Goal: Task Accomplishment & Management: Use online tool/utility

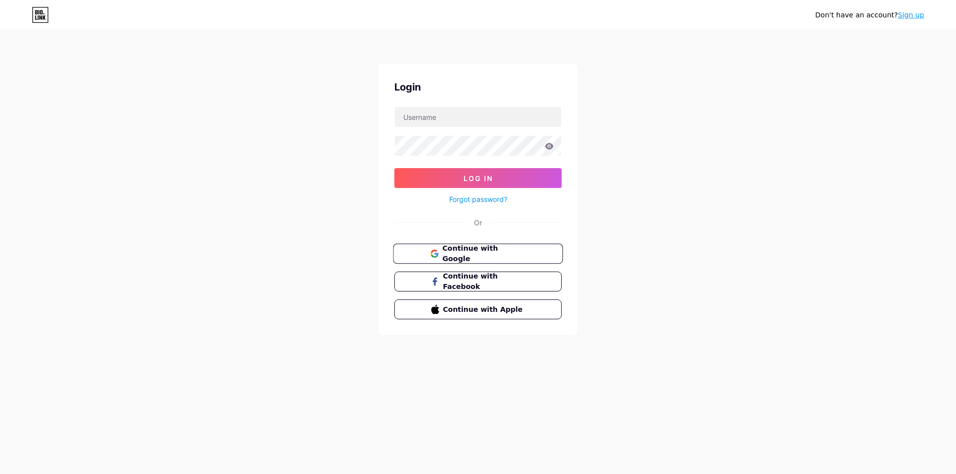
click at [523, 260] on button "Continue with Google" at bounding box center [478, 254] width 170 height 20
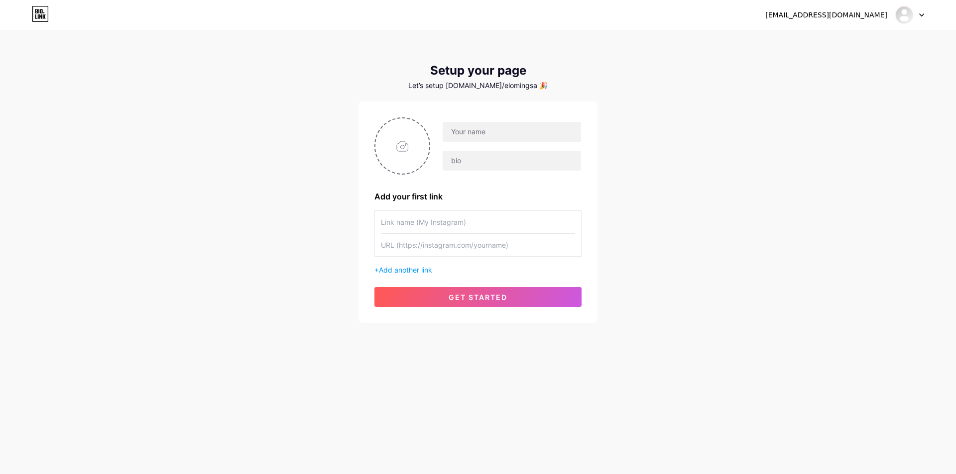
click at [458, 219] on input "text" at bounding box center [478, 222] width 194 height 22
click at [418, 153] on input "file" at bounding box center [402, 145] width 54 height 55
type input "C:\fakepath\Design sem nome (28).png"
click at [479, 127] on input "text" at bounding box center [512, 132] width 138 height 20
type input "CLICK PRÊMIOS"
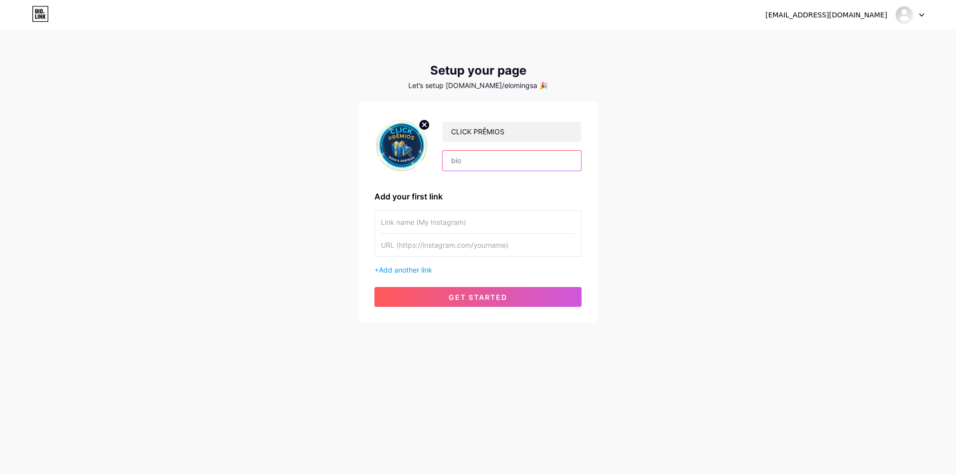
click at [461, 157] on input "text" at bounding box center [512, 161] width 138 height 20
click at [435, 213] on input "text" at bounding box center [478, 222] width 194 height 22
click at [435, 217] on input "text" at bounding box center [478, 222] width 194 height 22
click at [467, 292] on button "get started" at bounding box center [477, 297] width 207 height 20
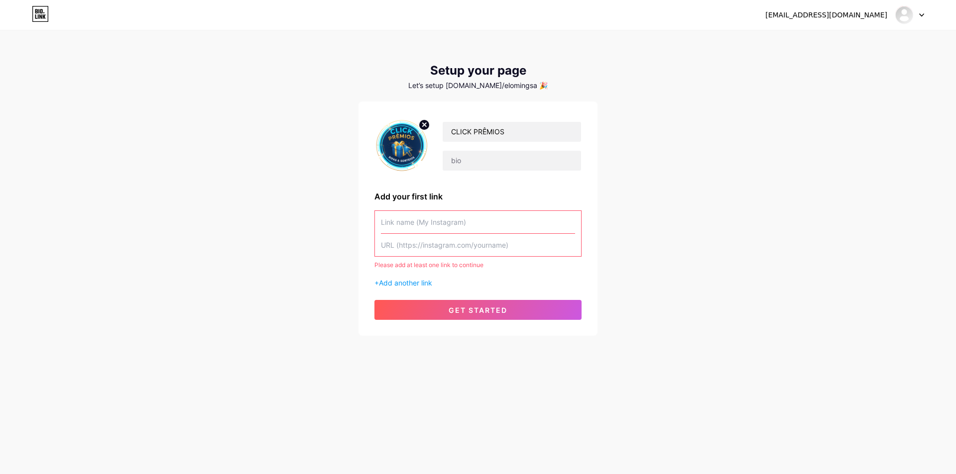
click at [438, 227] on input "text" at bounding box center [478, 222] width 194 height 22
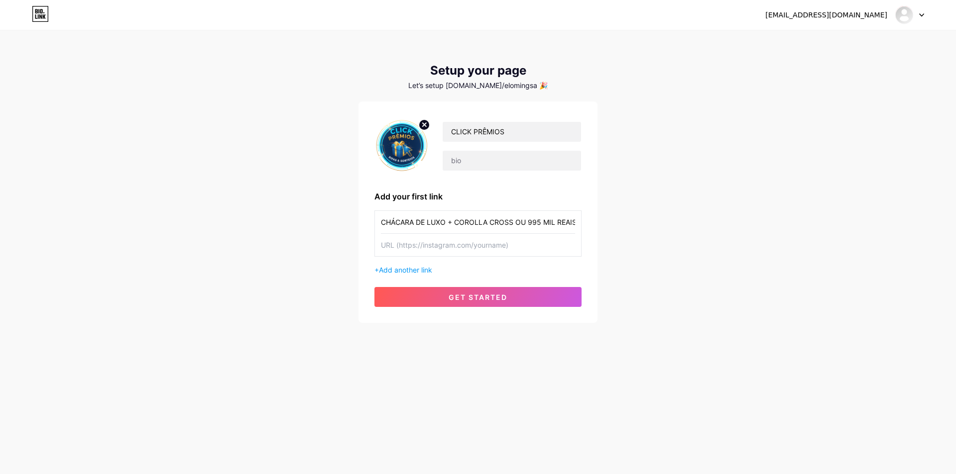
scroll to position [0, 1]
type input "CHÁCARA DE LUXO + COROLLA CROSS OU 995 MIL REAIS"
click at [417, 249] on input "text" at bounding box center [478, 245] width 194 height 22
click at [464, 247] on input "text" at bounding box center [478, 245] width 194 height 22
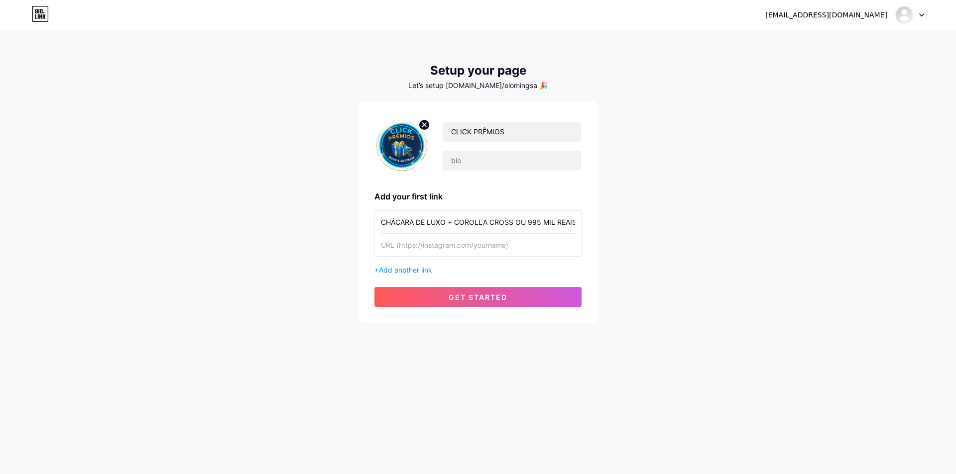
paste input "[URL][DOMAIN_NAME]"
type input "[URL][DOMAIN_NAME]"
click at [494, 293] on span "get started" at bounding box center [478, 297] width 59 height 8
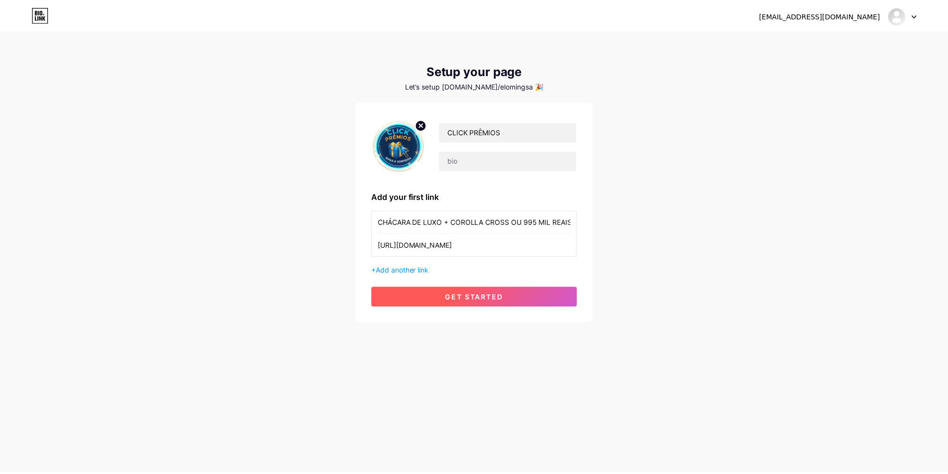
scroll to position [0, 0]
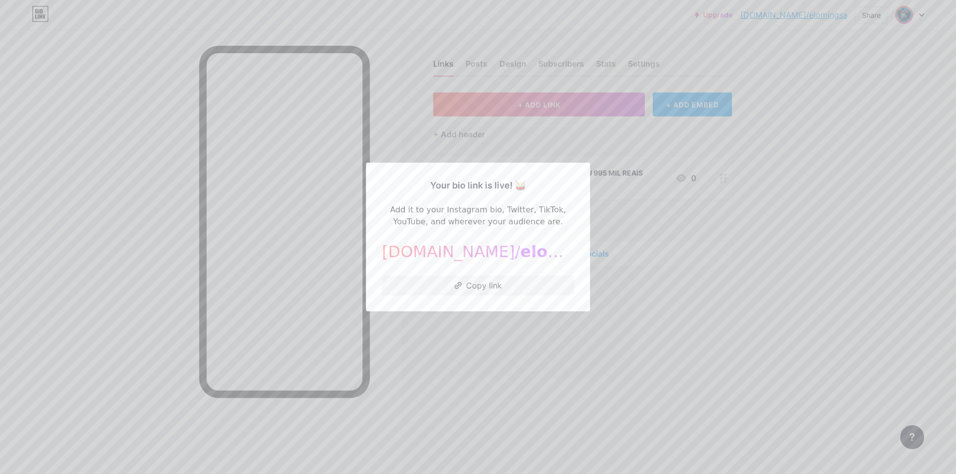
click at [520, 258] on span "elomingsa" at bounding box center [566, 251] width 92 height 19
click at [487, 281] on button "Copy link" at bounding box center [478, 286] width 192 height 20
click at [684, 203] on div at bounding box center [478, 237] width 956 height 474
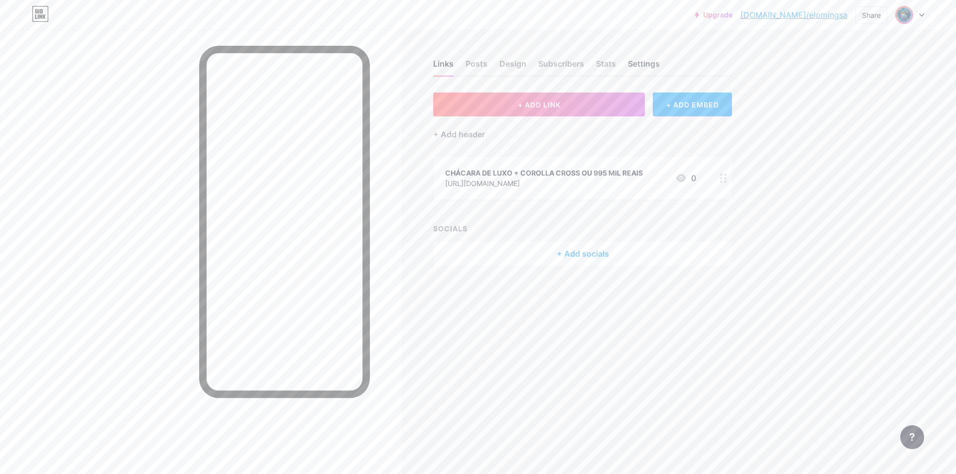
click at [656, 60] on div "Settings" at bounding box center [644, 67] width 32 height 18
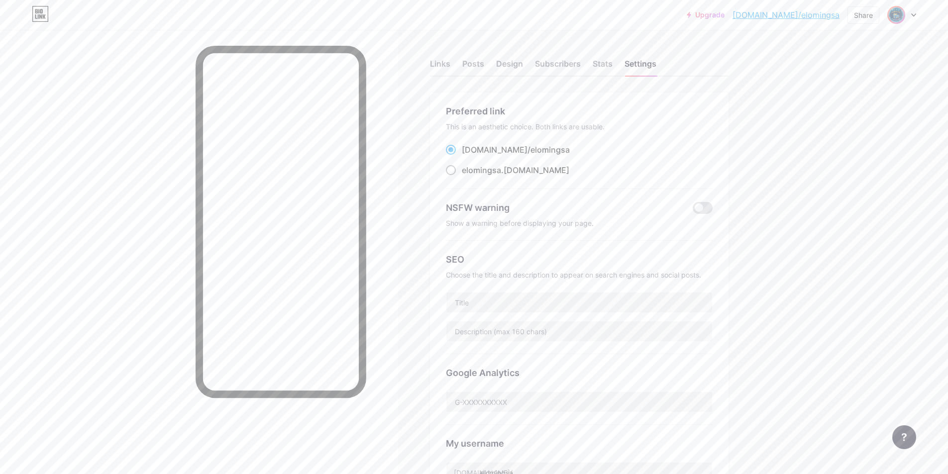
click at [476, 171] on span "elomingsa" at bounding box center [481, 170] width 39 height 10
click at [469, 176] on input "elomingsa .[DOMAIN_NAME]" at bounding box center [465, 179] width 6 height 6
radio input "true"
click at [507, 202] on div "NSFW warning" at bounding box center [562, 207] width 233 height 13
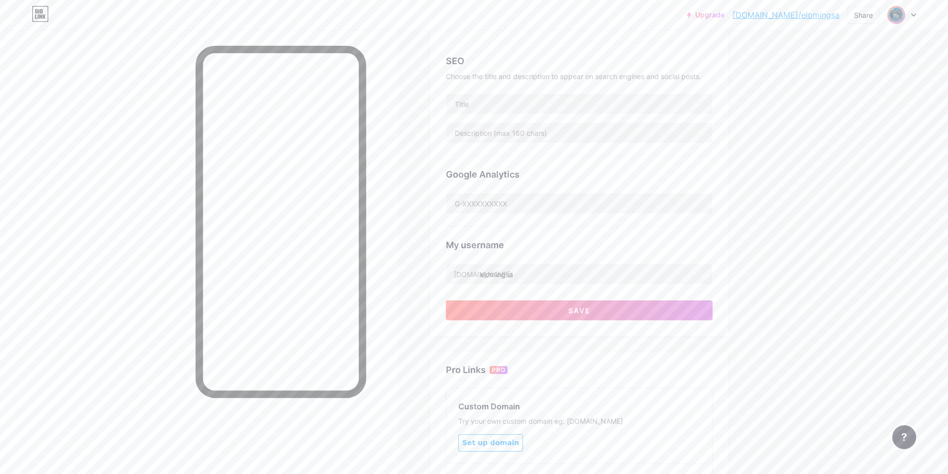
scroll to position [199, 0]
click at [532, 271] on input "elomingsa" at bounding box center [580, 274] width 266 height 20
click at [533, 271] on input "elomingsa" at bounding box center [580, 274] width 266 height 20
click at [575, 318] on button "Save" at bounding box center [579, 310] width 267 height 20
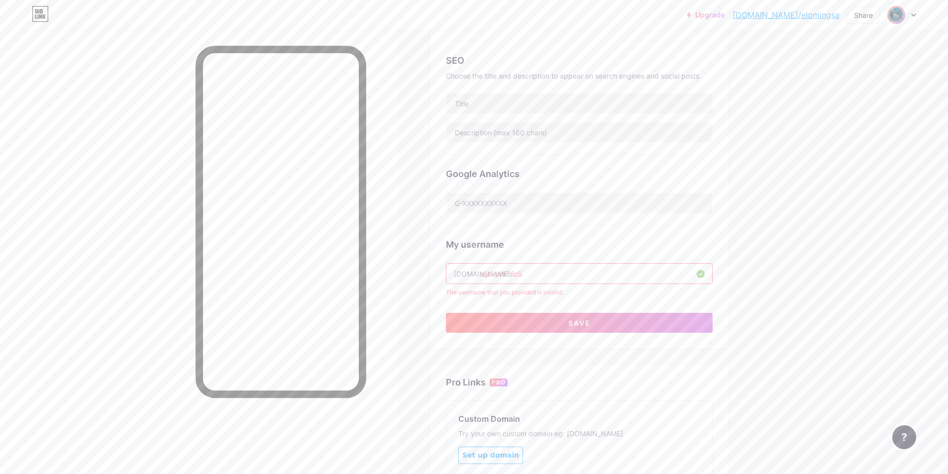
click at [573, 270] on input "clickpremioS" at bounding box center [580, 274] width 266 height 20
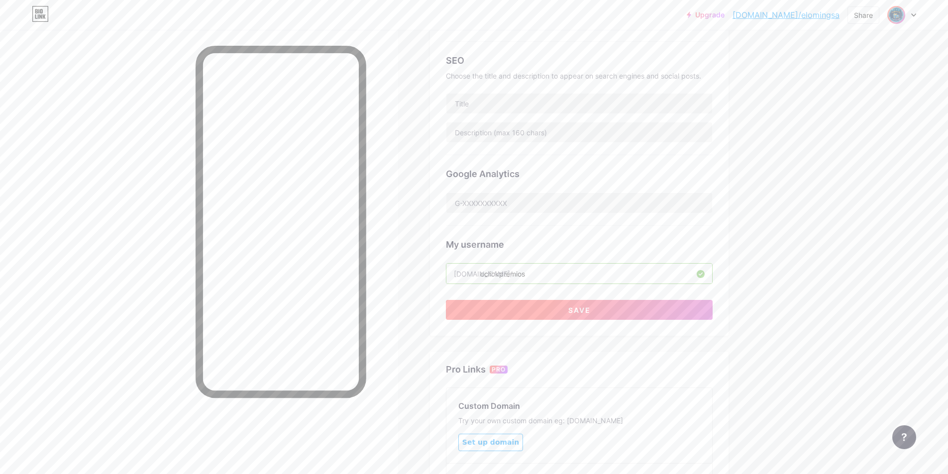
type input "oclickpremios"
click at [546, 305] on button "Save" at bounding box center [579, 310] width 267 height 20
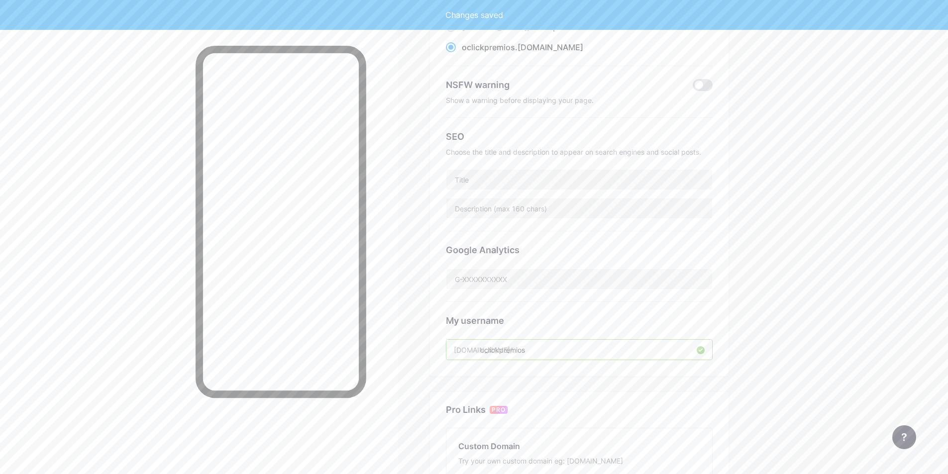
scroll to position [0, 0]
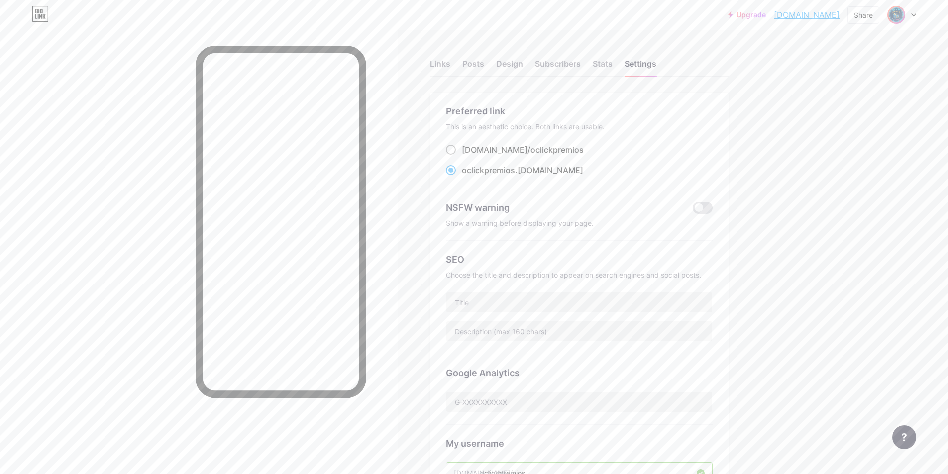
click at [456, 148] on span at bounding box center [451, 150] width 10 height 10
click at [462, 156] on input "[DOMAIN_NAME]/ oclickpremios" at bounding box center [465, 159] width 6 height 6
radio input "true"
click at [451, 169] on span at bounding box center [451, 170] width 10 height 10
click at [462, 176] on input "oclickpremios .[DOMAIN_NAME]" at bounding box center [465, 179] width 6 height 6
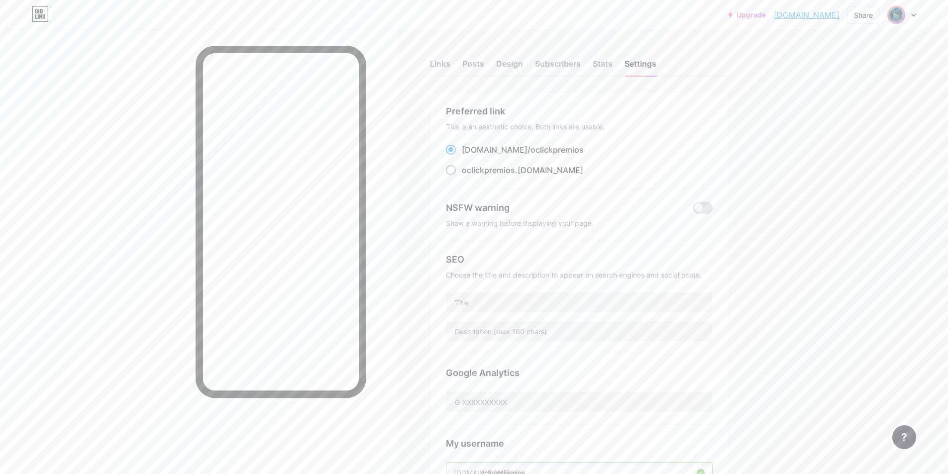
radio input "true"
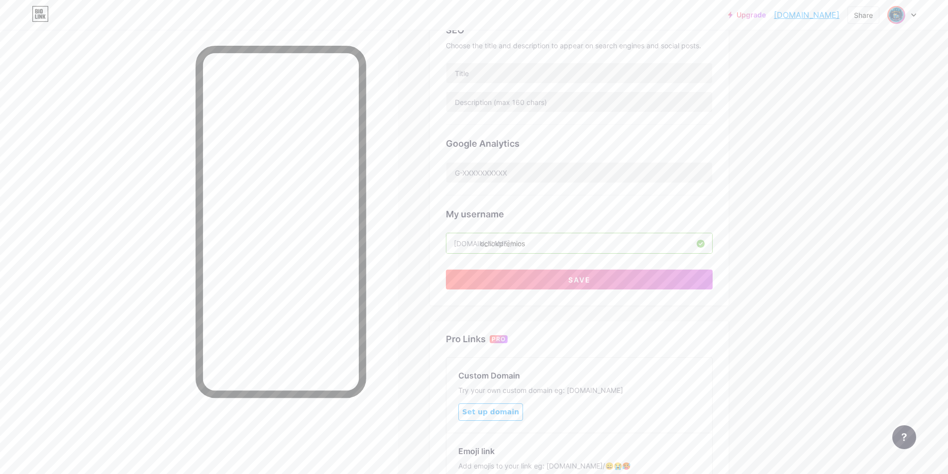
scroll to position [249, 0]
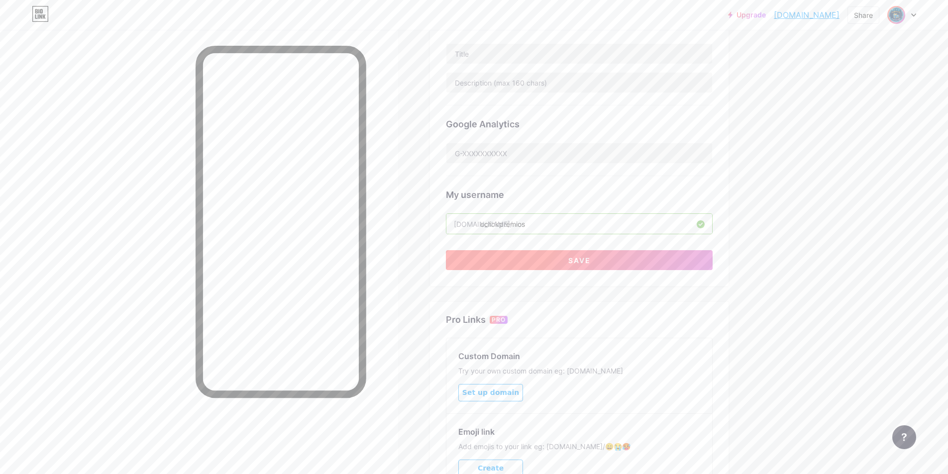
click at [609, 263] on button "Save" at bounding box center [579, 260] width 267 height 20
click at [581, 224] on input "oclickpremios" at bounding box center [580, 224] width 266 height 20
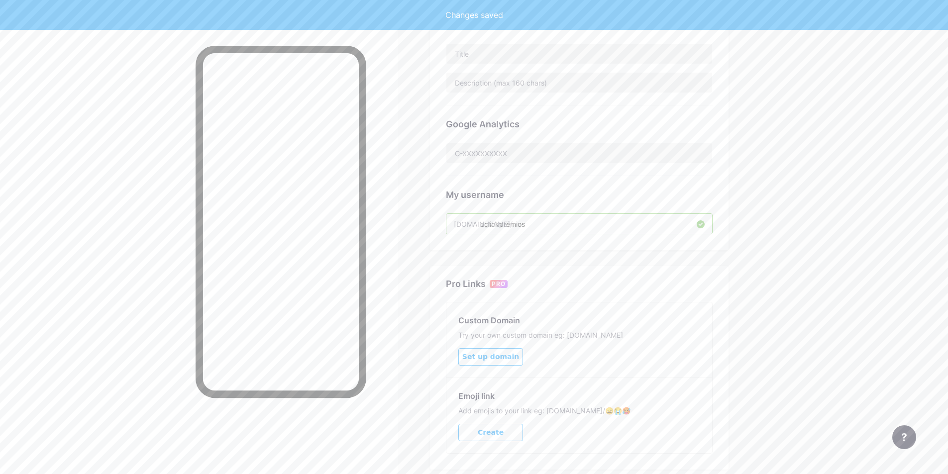
click at [581, 224] on input "oclickpremios" at bounding box center [580, 224] width 266 height 20
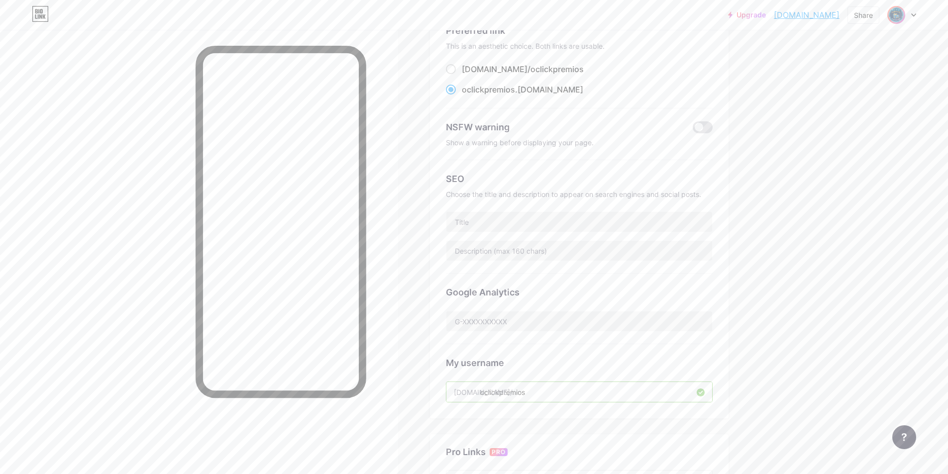
scroll to position [0, 0]
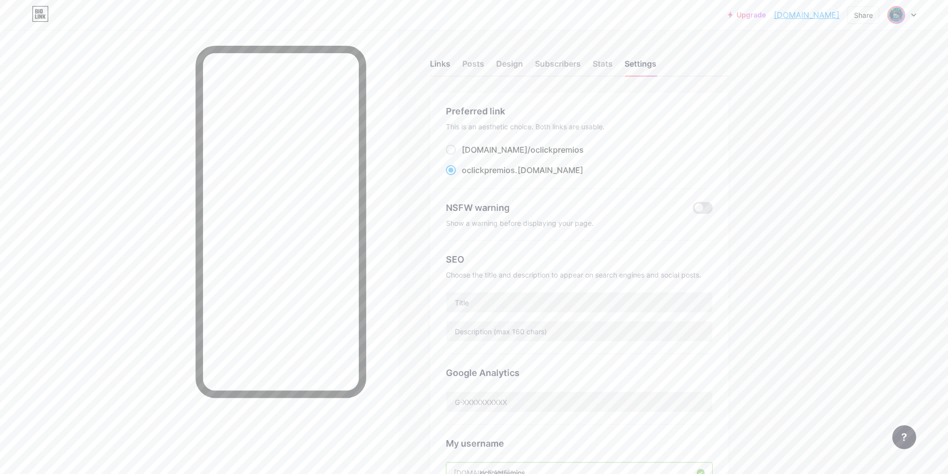
click at [449, 69] on div "Links" at bounding box center [440, 67] width 20 height 18
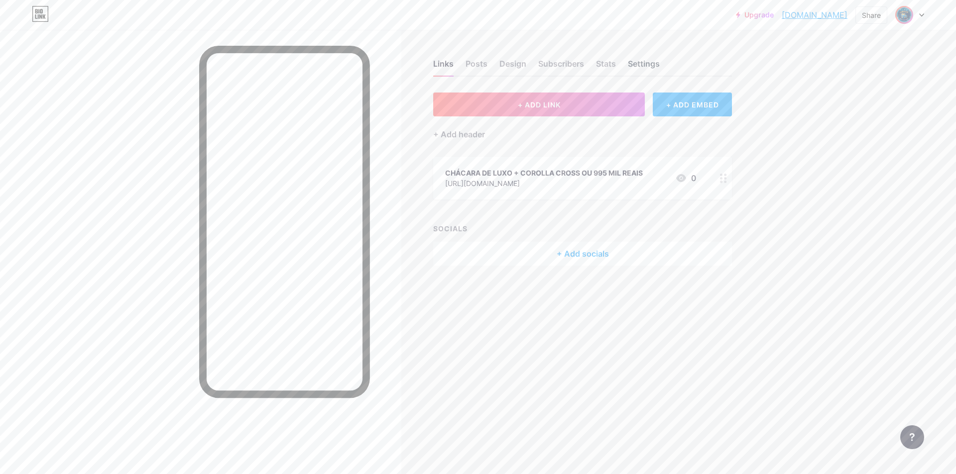
click at [633, 72] on div "Settings" at bounding box center [644, 67] width 32 height 18
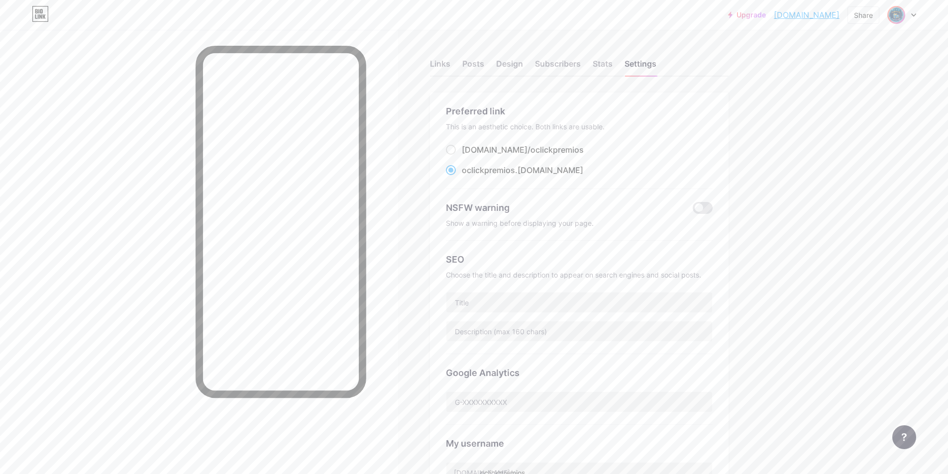
drag, startPoint x: 549, startPoint y: 168, endPoint x: 465, endPoint y: 176, distance: 84.0
click at [465, 176] on div "oclickpremios .[DOMAIN_NAME]" at bounding box center [579, 170] width 267 height 12
drag, startPoint x: 549, startPoint y: 171, endPoint x: 476, endPoint y: 175, distance: 72.8
click at [466, 173] on div "oclickpremios .[DOMAIN_NAME]" at bounding box center [579, 170] width 267 height 12
copy label "oclickpremios .[DOMAIN_NAME]"
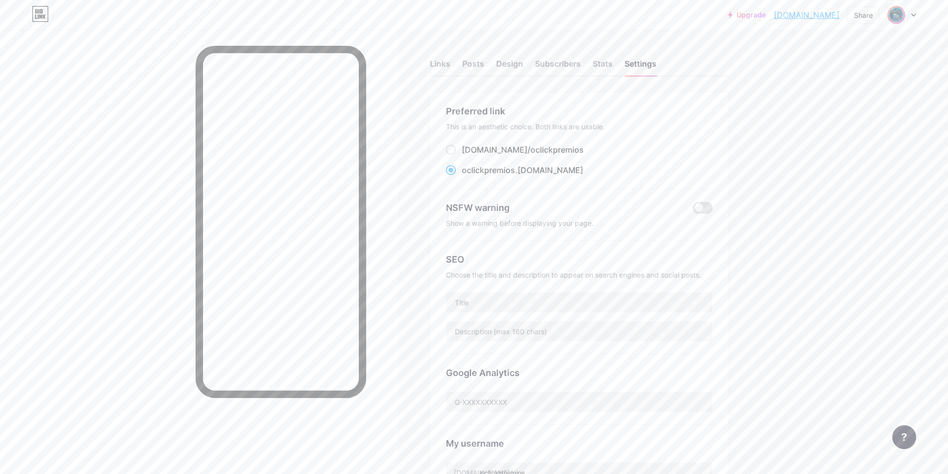
click at [409, 126] on div "Links Posts Design Subscribers Stats Settings Preferred link This is an aesthet…" at bounding box center [385, 408] width 771 height 757
click at [438, 65] on div "Links" at bounding box center [440, 67] width 20 height 18
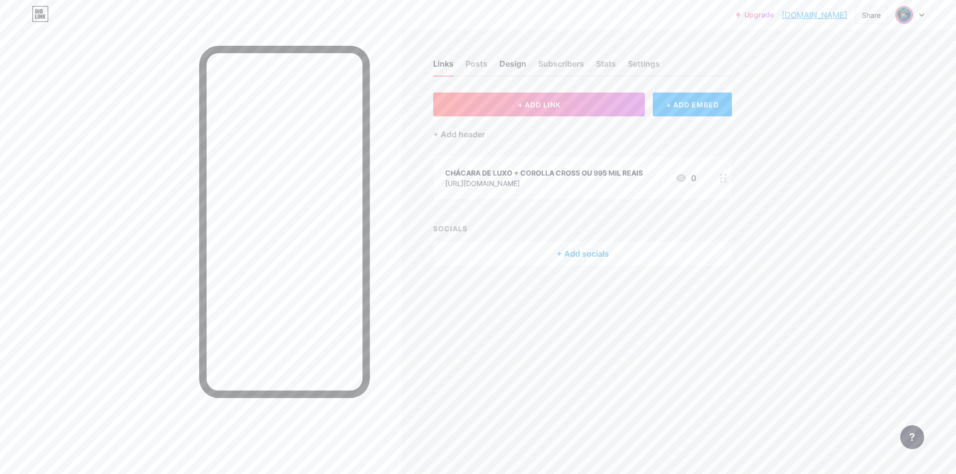
click at [512, 70] on div "Design" at bounding box center [512, 67] width 27 height 18
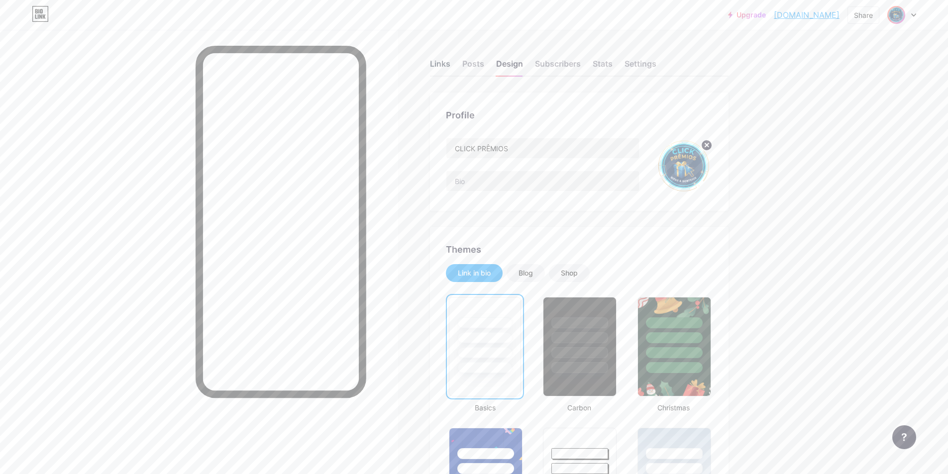
click at [449, 66] on div "Links" at bounding box center [440, 67] width 20 height 18
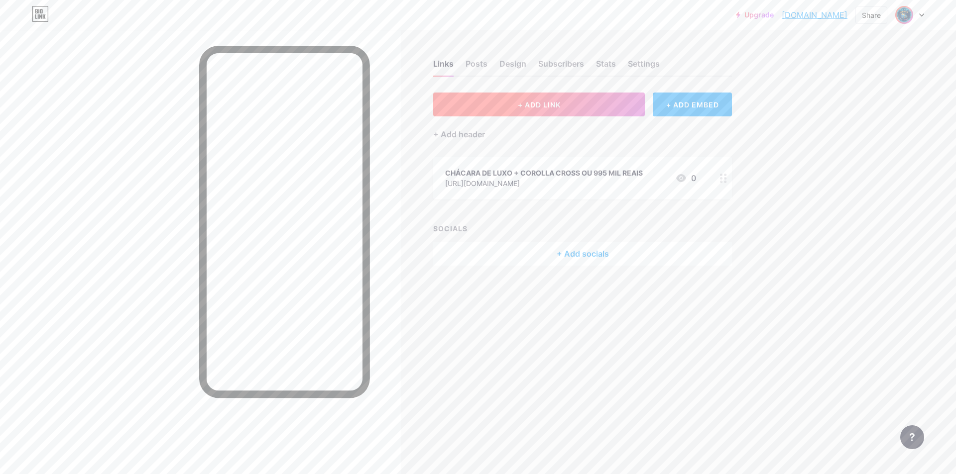
click at [555, 112] on button "+ ADD LINK" at bounding box center [539, 105] width 212 height 24
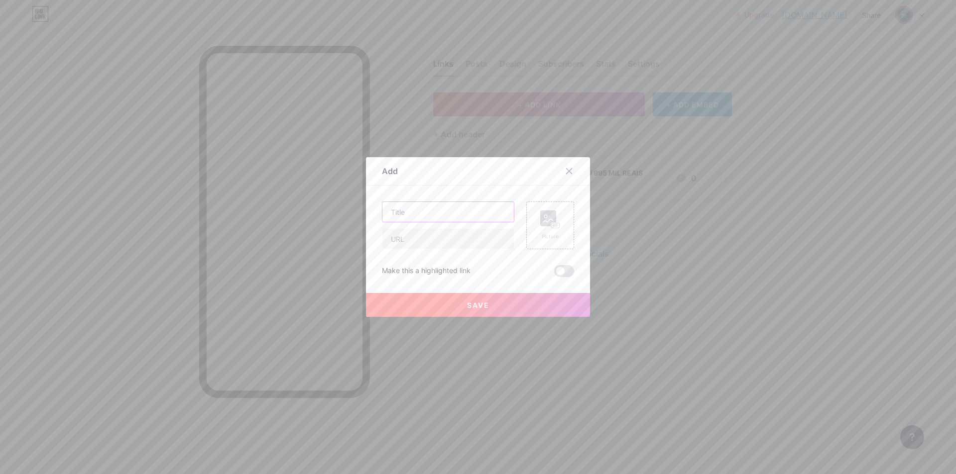
click at [470, 213] on input "text" at bounding box center [447, 212] width 131 height 20
drag, startPoint x: 457, startPoint y: 209, endPoint x: 444, endPoint y: 211, distance: 12.5
click at [436, 211] on input "Grupo Vip #42 - Premiações diárias" at bounding box center [447, 212] width 131 height 20
click at [500, 208] on input "Grupo Vip #42 - Premiações diárias" at bounding box center [447, 212] width 131 height 20
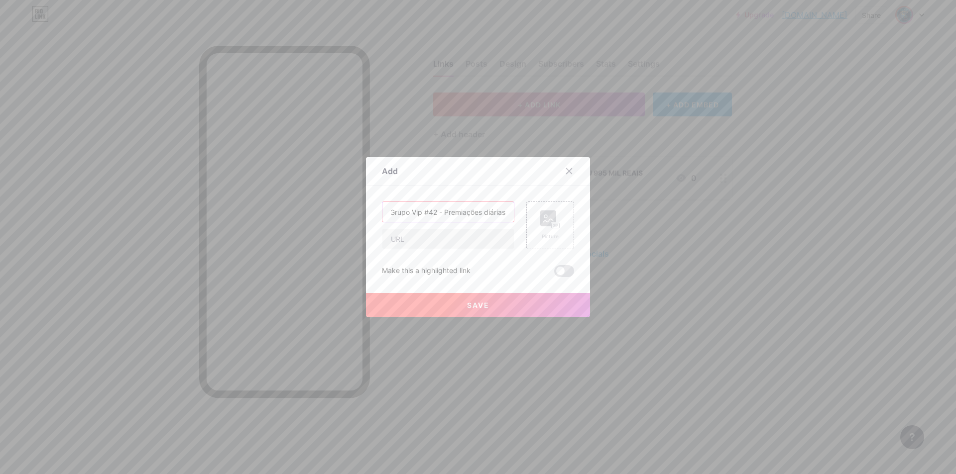
click at [509, 207] on input "Grupo Vip #42 - Premiações diárias" at bounding box center [447, 212] width 131 height 20
type input "Grupo Vip #42 - Premiações diárias"
click at [451, 240] on input "text" at bounding box center [447, 239] width 131 height 20
paste input "[URL][DOMAIN_NAME]"
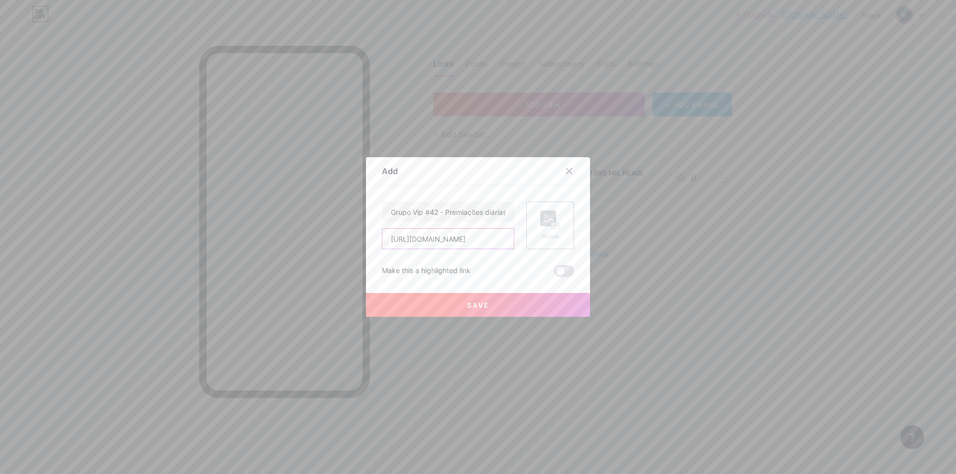
scroll to position [0, 59]
type input "[URL][DOMAIN_NAME]"
click at [484, 304] on span "Save" at bounding box center [478, 305] width 22 height 8
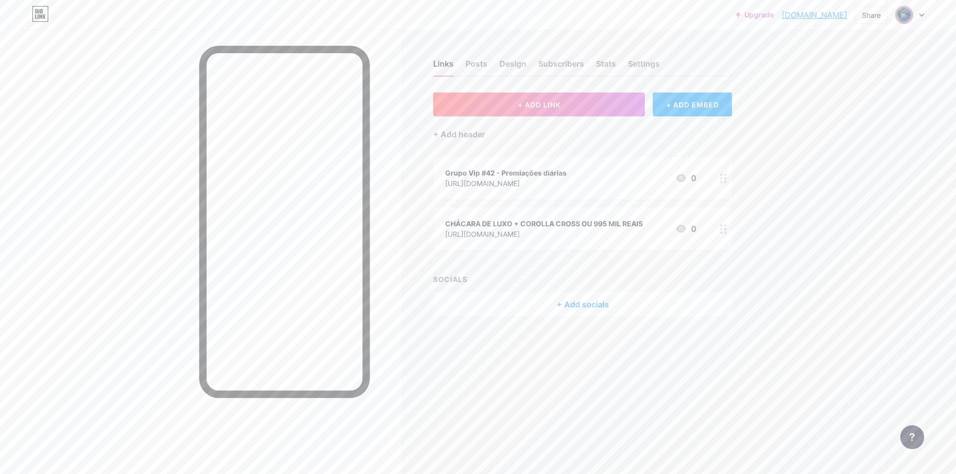
click at [579, 273] on div "+ ADD LINK + ADD EMBED + Add header Grupo Vip #42 - Premiações diárias [URL][DO…" at bounding box center [582, 205] width 299 height 224
click at [463, 277] on div "SOCIALS" at bounding box center [582, 279] width 299 height 10
click at [422, 291] on div "Links Posts Design Subscribers Stats Settings + ADD LINK + ADD EMBED + Add head…" at bounding box center [387, 198] width 774 height 337
